Goal: Transaction & Acquisition: Purchase product/service

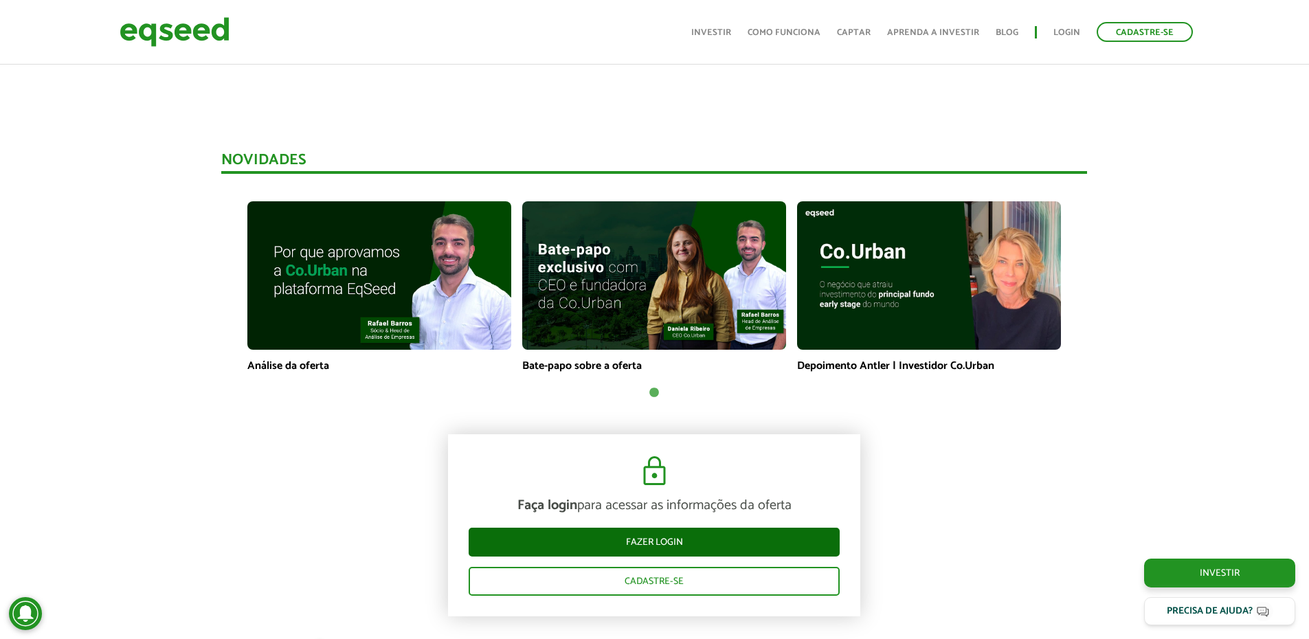
scroll to position [894, 0]
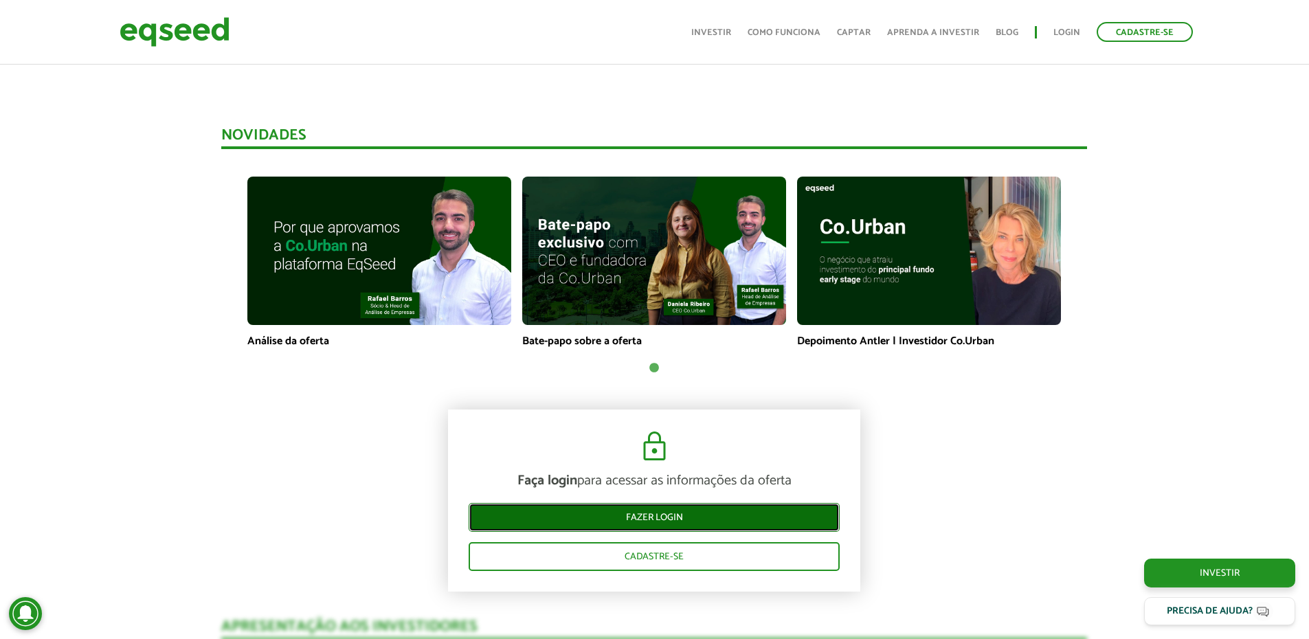
click at [668, 515] on link "Fazer login" at bounding box center [654, 517] width 371 height 29
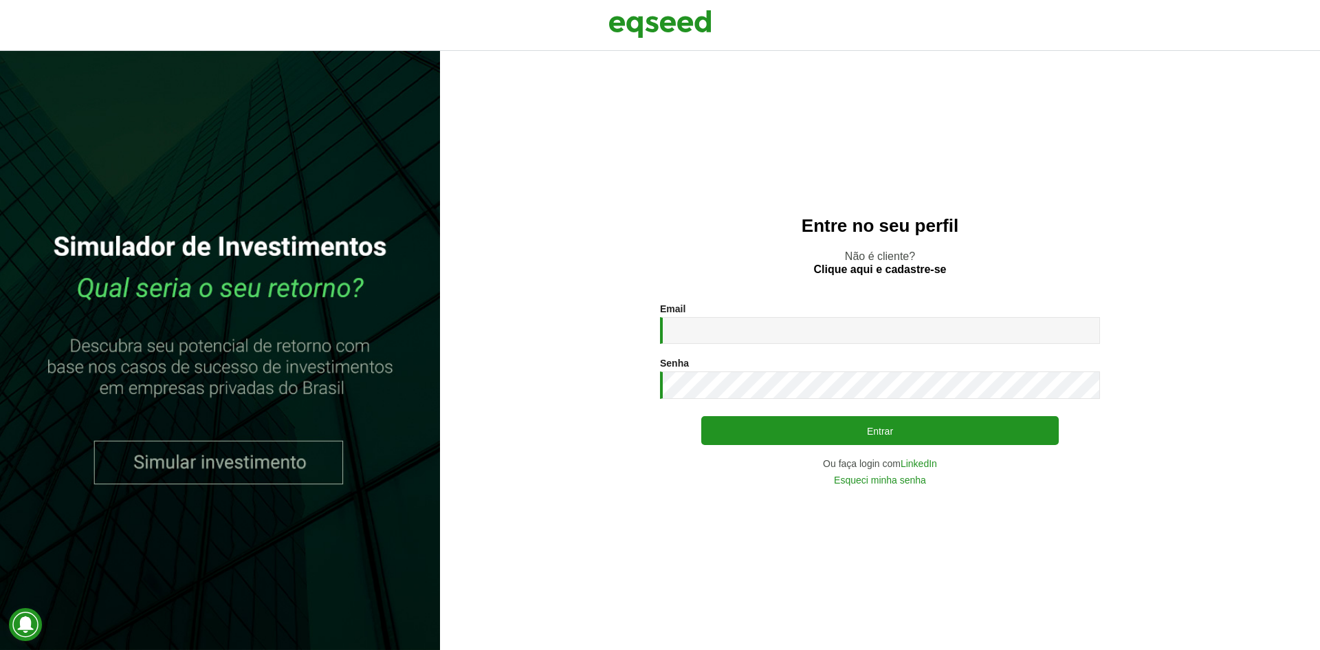
click at [724, 313] on div "Email * Digite seu endereço de e-mail." at bounding box center [880, 323] width 440 height 41
click at [720, 328] on input "Email *" at bounding box center [880, 330] width 440 height 27
click at [920, 463] on link "LinkedIn" at bounding box center [918, 463] width 36 height 10
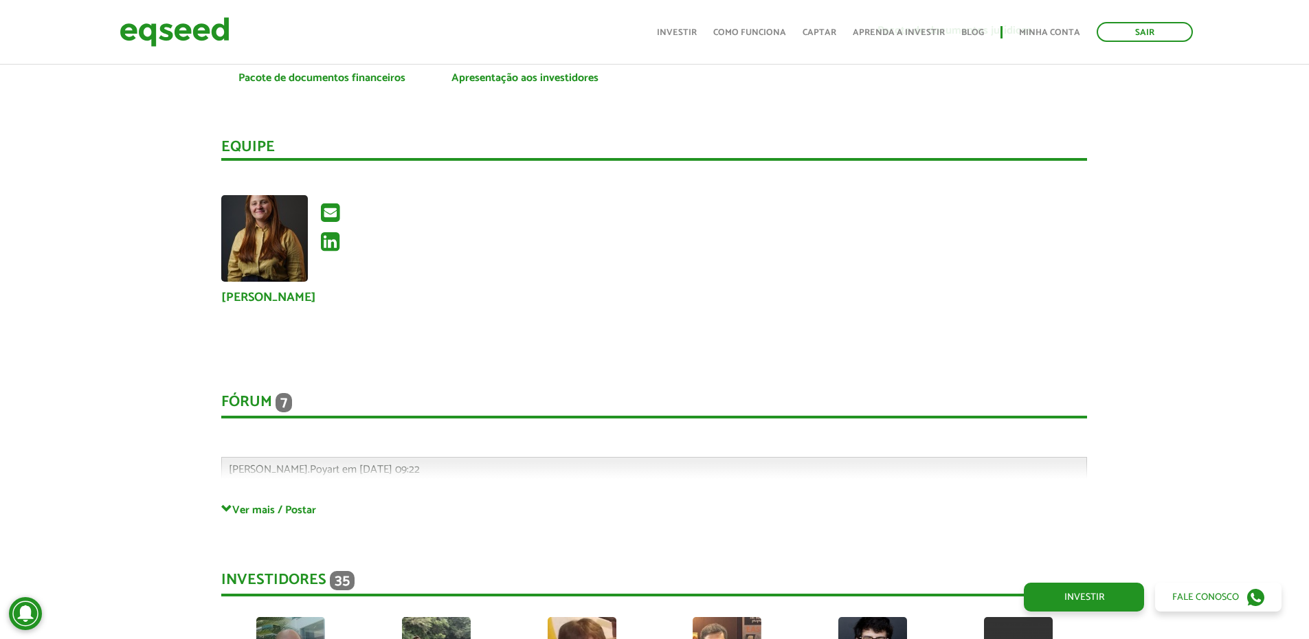
scroll to position [3024, 0]
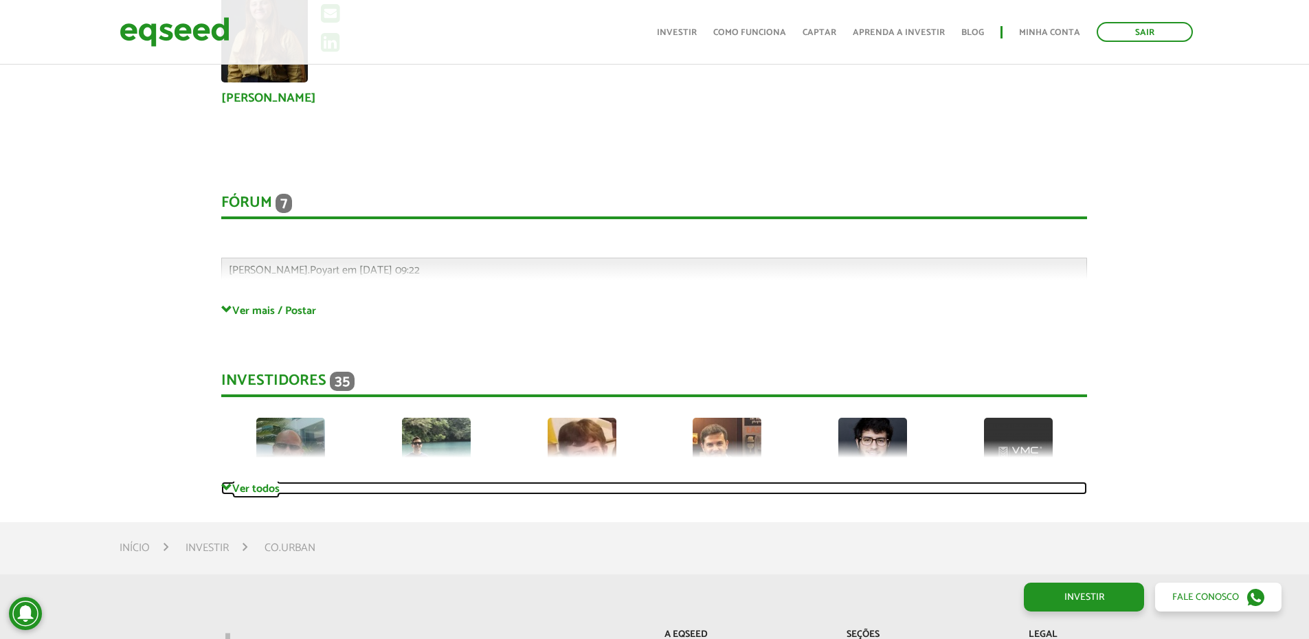
click at [261, 489] on link "Ver todos" at bounding box center [654, 488] width 866 height 13
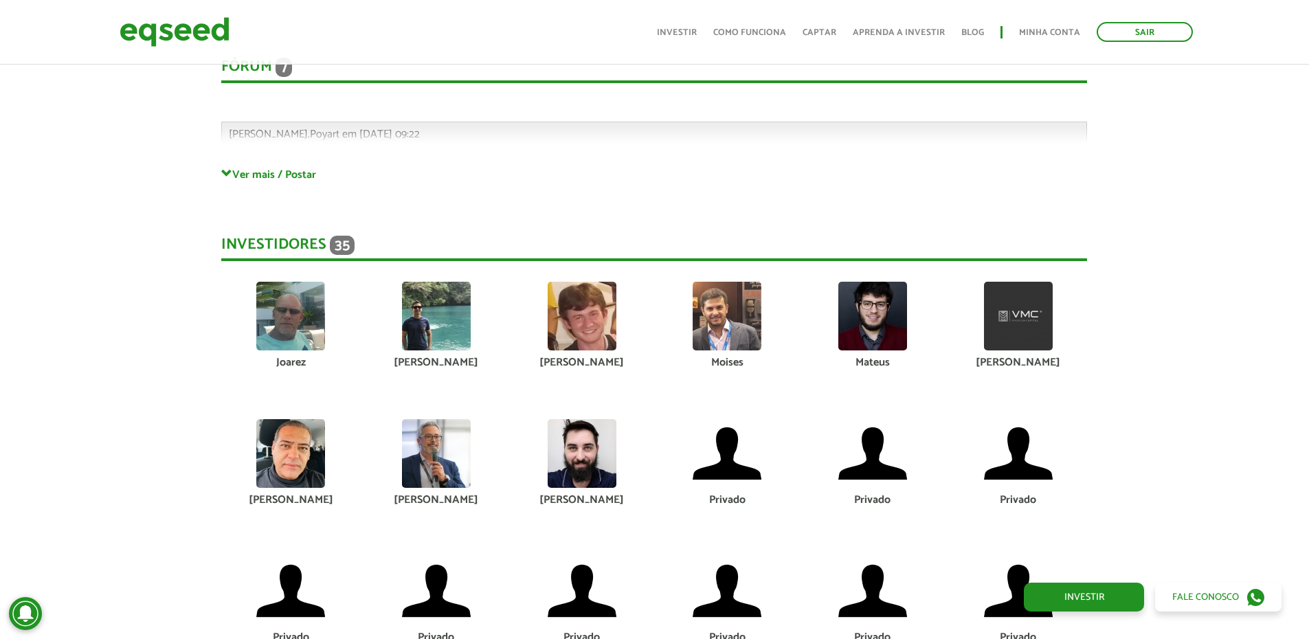
scroll to position [3162, 0]
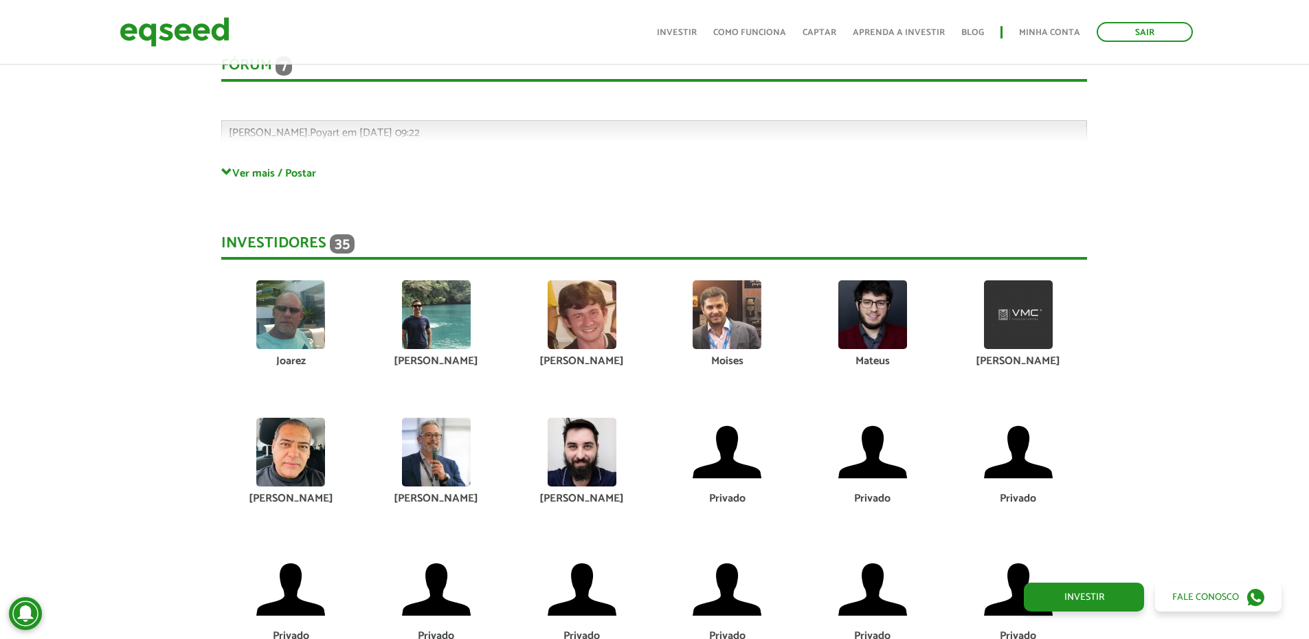
click at [1045, 320] on img at bounding box center [1018, 314] width 69 height 69
